Goal: Navigation & Orientation: Understand site structure

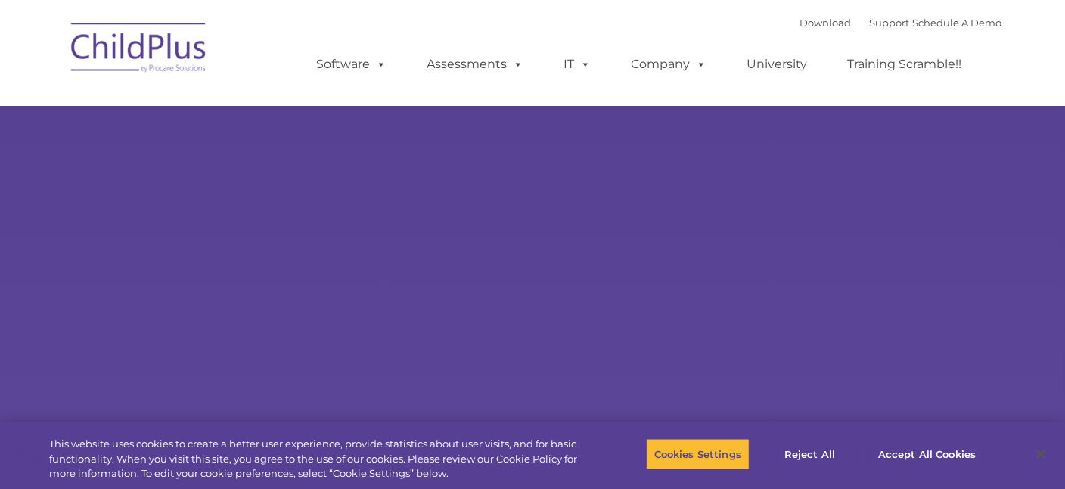
select select "MEDIUM"
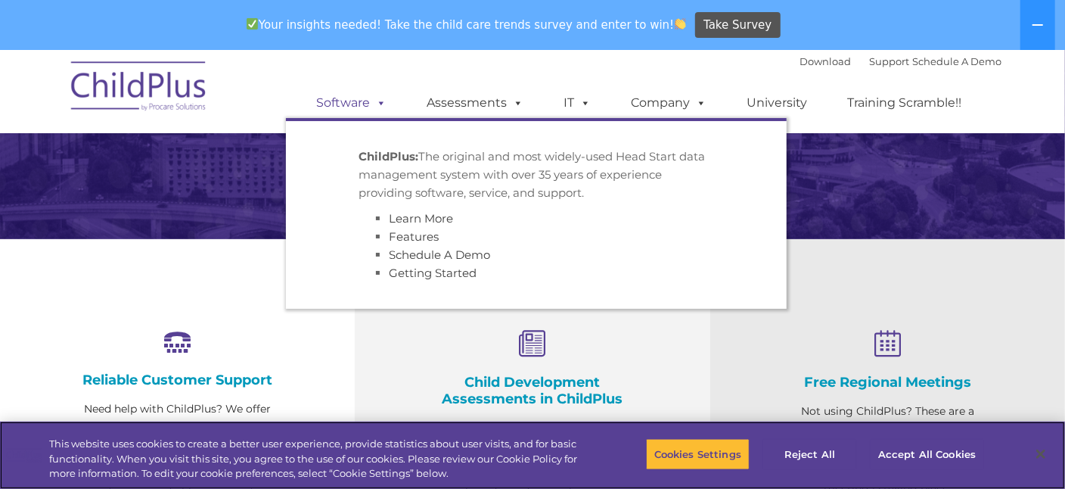
scroll to position [407, 0]
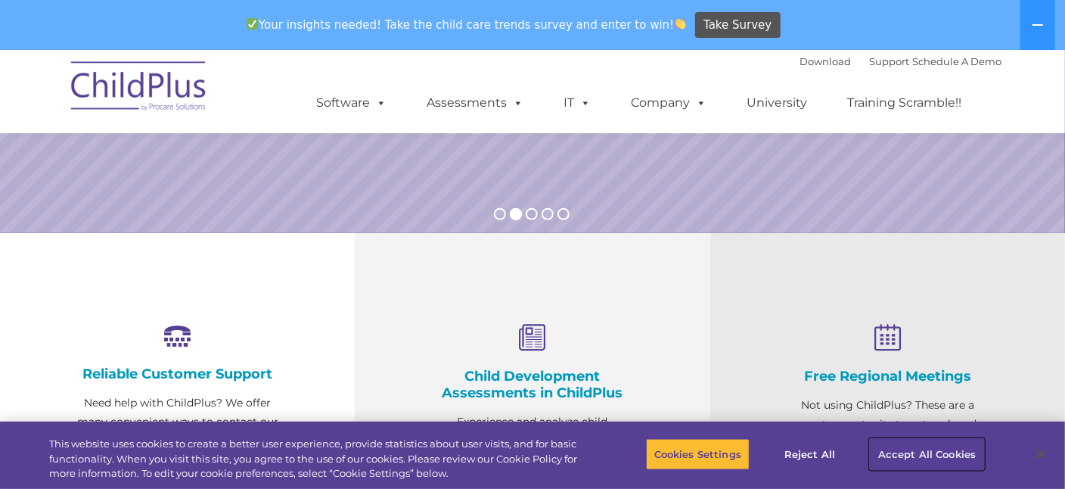
click at [932, 456] on button "Accept All Cookies" at bounding box center [927, 454] width 114 height 32
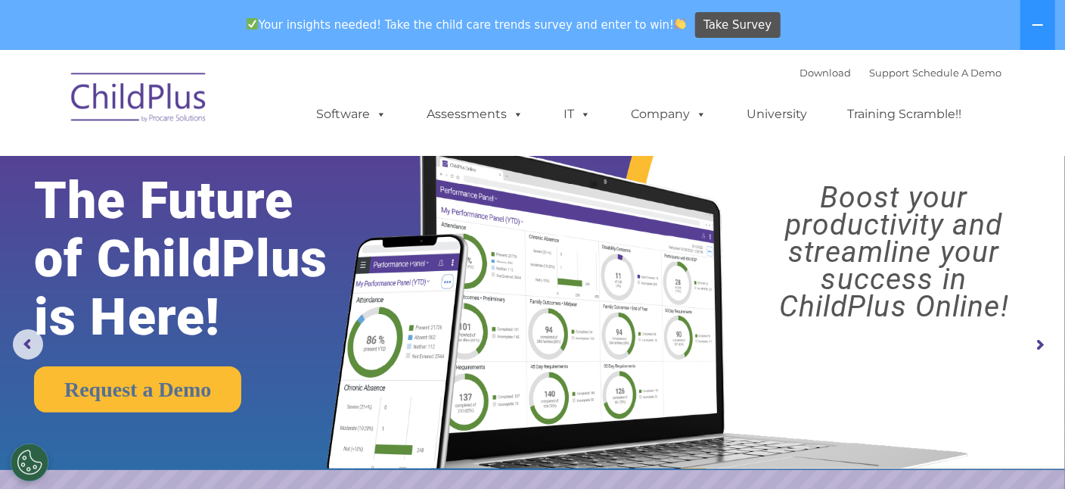
scroll to position [0, 0]
click at [1041, 31] on button at bounding box center [1037, 25] width 35 height 50
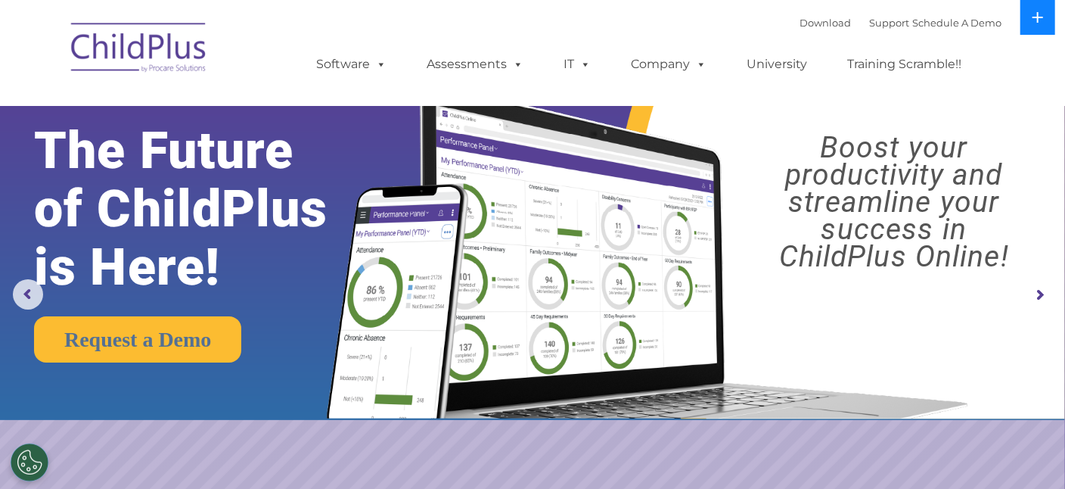
click at [1038, 17] on icon at bounding box center [1038, 17] width 12 height 12
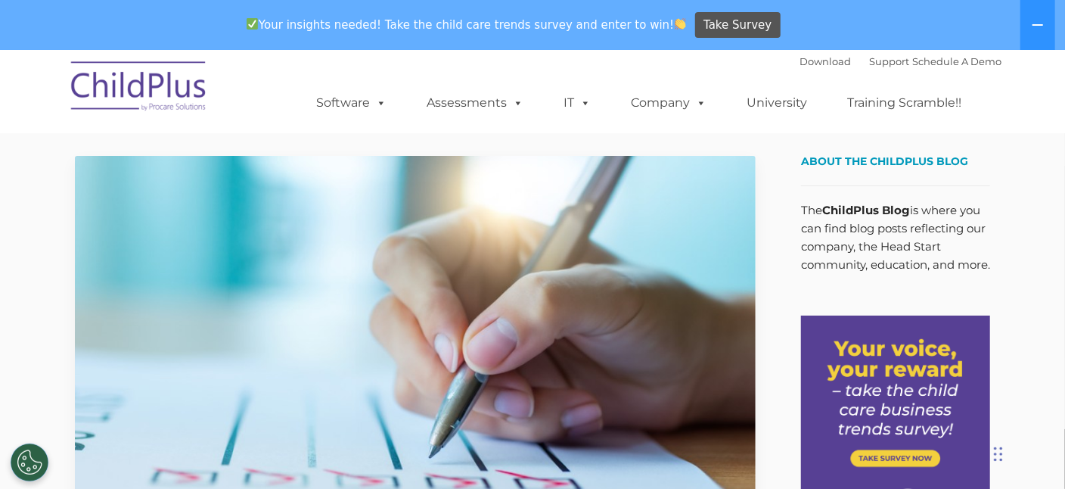
click at [110, 97] on img at bounding box center [139, 89] width 151 height 76
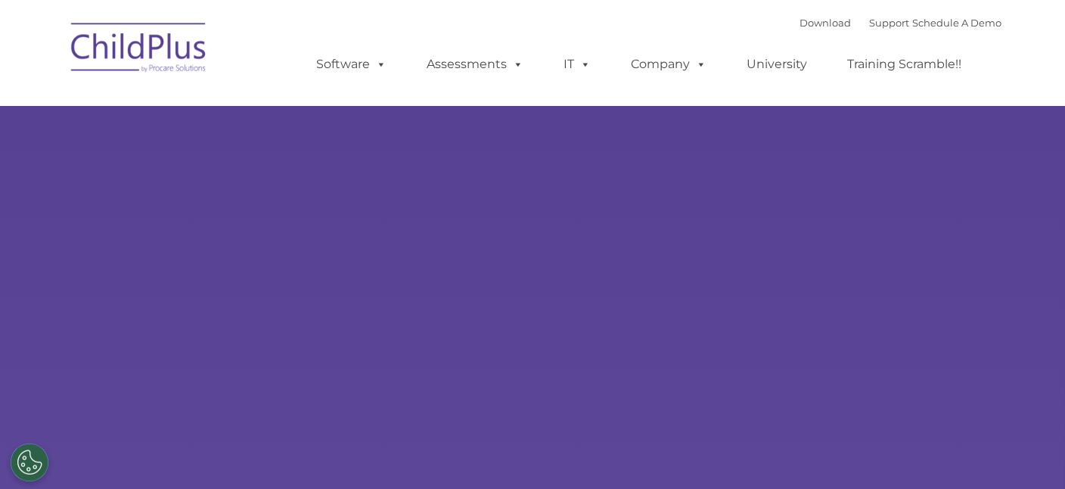
select select "MEDIUM"
